Goal: Navigation & Orientation: Go to known website

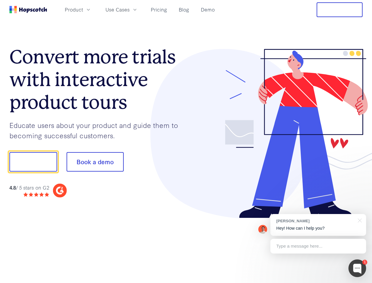
click at [186, 141] on div at bounding box center [274, 133] width 177 height 169
click at [83, 9] on span "Product" at bounding box center [74, 9] width 18 height 7
click at [130, 9] on span "Use Cases" at bounding box center [117, 9] width 24 height 7
click at [340, 10] on button "Free Trial" at bounding box center [340, 9] width 46 height 15
click at [33, 162] on button "Show me!" at bounding box center [33, 161] width 48 height 19
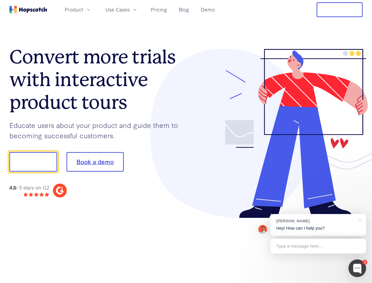
click at [95, 162] on button "Book a demo" at bounding box center [95, 161] width 57 height 19
click at [357, 268] on div at bounding box center [357, 268] width 18 height 18
click at [318, 225] on div "[PERSON_NAME] Hey! How can I help you?" at bounding box center [318, 225] width 96 height 22
click at [359, 282] on div "1 [PERSON_NAME] Hey! How can I help you? Type a message here... Free live chat …" at bounding box center [186, 283] width 372 height 0
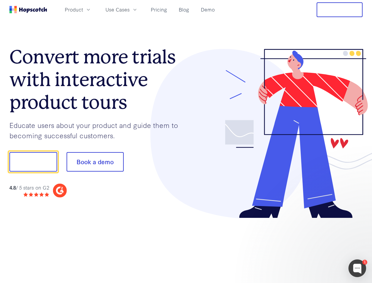
click at [318, 246] on div at bounding box center [311, 201] width 110 height 118
